Goal: Task Accomplishment & Management: Complete application form

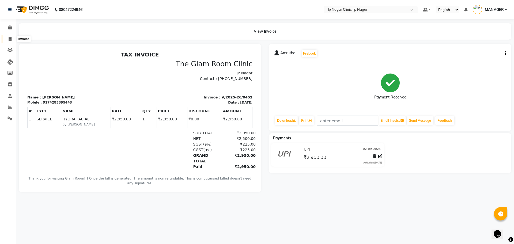
click at [10, 41] on span at bounding box center [9, 39] width 9 height 6
select select "service"
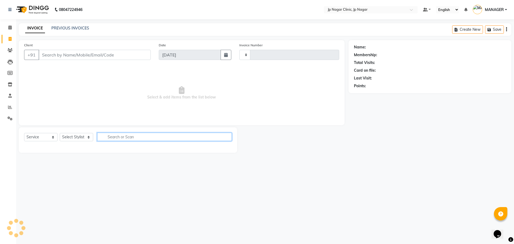
click at [160, 139] on input "text" at bounding box center [164, 137] width 135 height 8
type input "MICRO"
type input "0454"
select select "7443"
type input "MICRO"
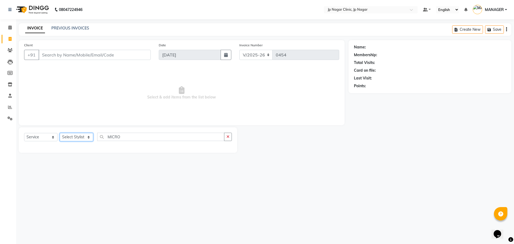
click at [75, 141] on select "Select Stylist" at bounding box center [76, 137] width 33 height 8
select select "65422"
click at [60, 133] on select "Select Stylist APRUVA [PERSON_NAME] [PERSON_NAME] [PERSON_NAME] [PERSON_NAME] l…" at bounding box center [76, 137] width 33 height 8
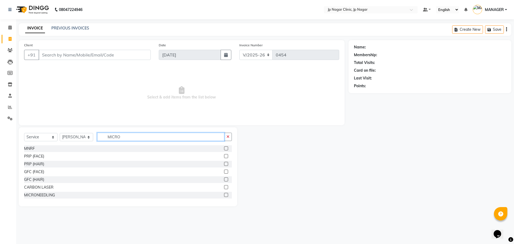
click at [204, 139] on input "MICRO" at bounding box center [160, 137] width 127 height 8
click at [224, 196] on label at bounding box center [226, 195] width 4 height 4
click at [224, 196] on input "checkbox" at bounding box center [225, 195] width 3 height 3
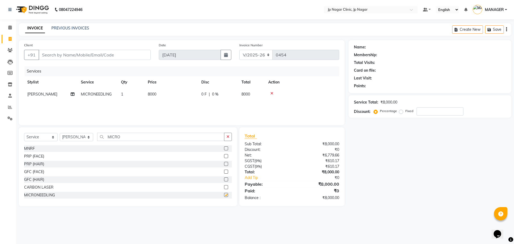
checkbox input "false"
click at [10, 28] on icon at bounding box center [9, 27] width 3 height 4
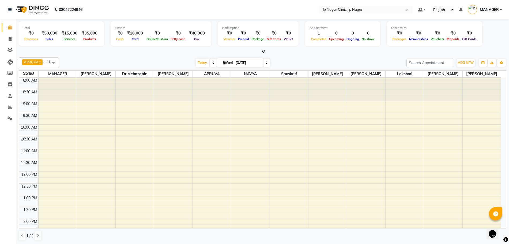
click at [264, 65] on span at bounding box center [266, 63] width 6 height 8
type input "[DATE]"
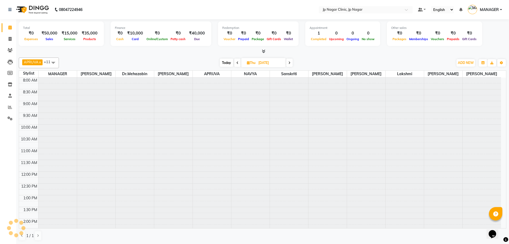
click at [264, 65] on input "[DATE]" at bounding box center [270, 63] width 27 height 8
select select "9"
select select "2025"
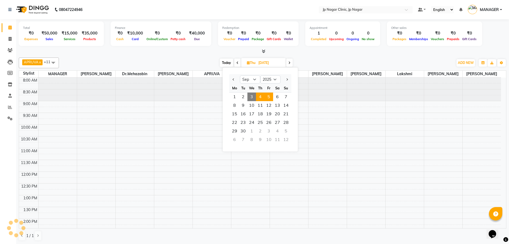
scroll to position [155, 0]
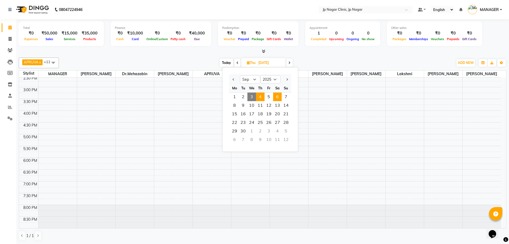
click at [276, 93] on span "6" at bounding box center [277, 97] width 9 height 9
type input "[DATE]"
